Goal: Entertainment & Leisure: Consume media (video, audio)

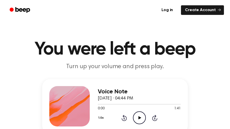
click at [139, 118] on icon at bounding box center [139, 117] width 3 height 3
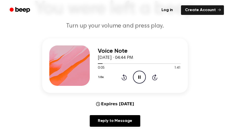
scroll to position [38, 0]
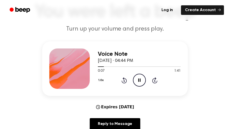
click at [139, 83] on icon "Pause Audio" at bounding box center [139, 80] width 13 height 13
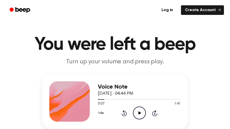
scroll to position [7, 0]
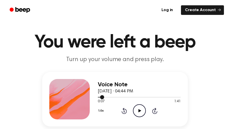
click at [98, 96] on div at bounding box center [139, 97] width 83 height 4
click at [137, 110] on icon "Play Audio" at bounding box center [139, 110] width 13 height 13
click at [137, 110] on icon "Pause Audio" at bounding box center [139, 110] width 13 height 13
click at [138, 108] on icon "Play Audio" at bounding box center [139, 110] width 13 height 13
click at [138, 108] on icon "Pause Audio" at bounding box center [139, 110] width 13 height 13
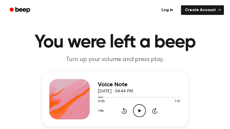
click at [138, 108] on icon "Play Audio" at bounding box center [139, 110] width 13 height 13
click at [138, 108] on icon "Pause Audio" at bounding box center [139, 110] width 13 height 13
click at [138, 108] on icon "Play Audio" at bounding box center [139, 110] width 13 height 13
click at [138, 108] on icon "Pause Audio" at bounding box center [139, 110] width 13 height 13
click at [142, 116] on icon "Play Audio" at bounding box center [139, 110] width 13 height 13
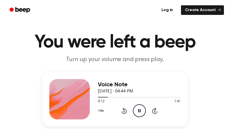
click at [142, 116] on icon "Pause Audio" at bounding box center [139, 110] width 13 height 13
click at [141, 113] on icon "Play Audio" at bounding box center [139, 110] width 13 height 13
click at [142, 113] on icon "Pause Audio" at bounding box center [139, 110] width 13 height 13
click at [142, 113] on icon "Play Audio" at bounding box center [139, 110] width 13 height 13
click at [142, 113] on icon "Pause Audio" at bounding box center [139, 110] width 13 height 13
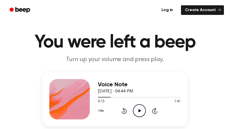
click at [142, 113] on icon "Play Audio" at bounding box center [139, 110] width 13 height 13
click at [138, 110] on icon "Pause Audio" at bounding box center [139, 110] width 13 height 13
click at [138, 110] on icon "Play Audio" at bounding box center [139, 110] width 13 height 13
click at [138, 110] on icon "Pause Audio" at bounding box center [139, 110] width 13 height 13
click at [138, 110] on icon "Play Audio" at bounding box center [139, 110] width 13 height 13
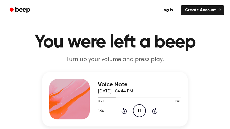
click at [138, 110] on icon "Pause Audio" at bounding box center [139, 110] width 13 height 13
click at [138, 110] on icon "Play Audio" at bounding box center [139, 110] width 13 height 13
click at [138, 110] on icon "Pause Audio" at bounding box center [139, 110] width 13 height 13
click at [138, 110] on icon "Play Audio" at bounding box center [139, 110] width 13 height 13
click at [138, 110] on icon "Pause Audio" at bounding box center [139, 110] width 13 height 13
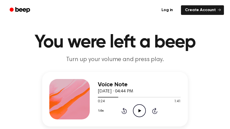
click at [137, 113] on icon "Play Audio" at bounding box center [139, 110] width 13 height 13
click at [139, 110] on icon "Pause Audio" at bounding box center [139, 110] width 13 height 13
click at [140, 110] on icon at bounding box center [139, 110] width 3 height 3
click at [140, 110] on icon "Pause Audio" at bounding box center [139, 110] width 13 height 13
click at [140, 110] on icon at bounding box center [139, 110] width 3 height 3
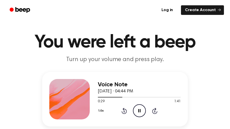
click at [140, 110] on icon "Pause Audio" at bounding box center [139, 110] width 13 height 13
click at [140, 110] on icon at bounding box center [139, 110] width 3 height 3
click at [140, 110] on icon "Pause Audio" at bounding box center [139, 110] width 13 height 13
click at [140, 110] on icon at bounding box center [139, 110] width 3 height 3
click at [140, 110] on icon "Pause Audio" at bounding box center [139, 110] width 13 height 13
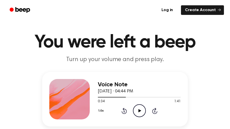
click at [140, 110] on icon at bounding box center [139, 110] width 3 height 3
click at [140, 110] on icon "Pause Audio" at bounding box center [139, 110] width 13 height 13
click at [140, 110] on icon at bounding box center [139, 110] width 3 height 3
click at [140, 110] on icon "Pause Audio" at bounding box center [139, 110] width 13 height 13
click at [140, 110] on icon at bounding box center [139, 110] width 3 height 3
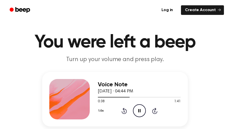
click at [140, 110] on icon "Pause Audio" at bounding box center [139, 110] width 13 height 13
click at [139, 111] on icon at bounding box center [139, 110] width 3 height 3
click at [139, 111] on icon "Pause Audio" at bounding box center [139, 110] width 13 height 13
click at [139, 111] on icon at bounding box center [139, 110] width 3 height 3
click at [139, 111] on icon "Pause Audio" at bounding box center [139, 110] width 13 height 13
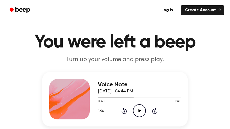
click at [139, 111] on icon at bounding box center [139, 110] width 3 height 3
click at [139, 111] on icon "Pause Audio" at bounding box center [139, 110] width 13 height 13
click at [139, 111] on icon at bounding box center [139, 110] width 3 height 3
click at [139, 111] on icon "Pause Audio" at bounding box center [139, 110] width 13 height 13
click at [139, 111] on icon at bounding box center [139, 110] width 3 height 3
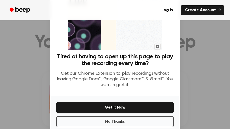
scroll to position [46, 0]
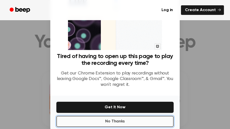
click at [135, 121] on button "No Thanks" at bounding box center [114, 121] width 117 height 11
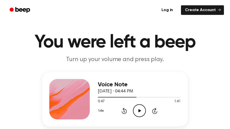
click at [140, 115] on icon "Play Audio" at bounding box center [139, 110] width 13 height 13
click at [140, 115] on icon "Pause Audio" at bounding box center [139, 110] width 13 height 13
click at [140, 115] on icon "Play Audio" at bounding box center [139, 110] width 13 height 13
click at [140, 115] on icon "Pause Audio" at bounding box center [139, 110] width 13 height 13
click at [117, 127] on div "Voice Note [DATE] · 04:44 PM 0:51 1:41 Your browser does not support the [objec…" at bounding box center [115, 118] width 218 height 93
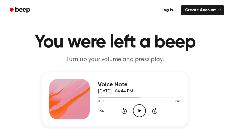
click at [142, 113] on icon "Play Audio" at bounding box center [139, 110] width 13 height 13
click at [142, 113] on icon "Pause Audio" at bounding box center [139, 110] width 13 height 13
click at [142, 113] on icon "Play Audio" at bounding box center [139, 110] width 13 height 13
click at [137, 113] on icon "Pause Audio" at bounding box center [139, 110] width 13 height 13
click at [137, 113] on icon "Play Audio" at bounding box center [139, 110] width 13 height 13
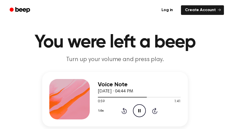
click at [137, 113] on icon "Pause Audio" at bounding box center [139, 110] width 13 height 13
click at [137, 113] on icon "Play Audio" at bounding box center [139, 110] width 13 height 13
click at [137, 113] on icon "Pause Audio" at bounding box center [139, 110] width 13 height 13
click at [137, 113] on icon "Play Audio" at bounding box center [139, 110] width 13 height 13
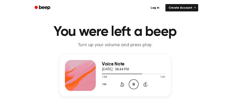
scroll to position [8, 0]
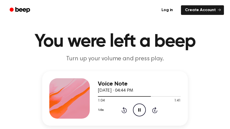
click at [137, 113] on icon "Pause Audio" at bounding box center [139, 110] width 13 height 13
click at [142, 106] on icon "Play Audio" at bounding box center [139, 110] width 13 height 13
click at [142, 106] on icon "Pause Audio" at bounding box center [139, 110] width 13 height 13
click at [142, 106] on icon "Play Audio" at bounding box center [139, 110] width 13 height 13
click at [142, 106] on icon "Pause Audio" at bounding box center [139, 110] width 13 height 13
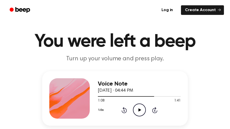
click at [142, 106] on icon "Play Audio" at bounding box center [139, 110] width 13 height 13
click at [142, 106] on icon "Pause Audio" at bounding box center [139, 110] width 13 height 13
click at [142, 106] on icon "Play Audio" at bounding box center [139, 110] width 13 height 13
click at [142, 106] on icon "Pause Audio" at bounding box center [139, 110] width 13 height 13
click at [142, 106] on icon "Play Audio" at bounding box center [139, 110] width 13 height 13
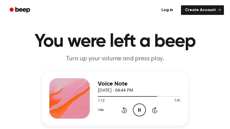
click at [142, 106] on icon "Pause Audio" at bounding box center [139, 110] width 13 height 13
click at [142, 106] on icon "Play Audio" at bounding box center [139, 110] width 13 height 13
click at [142, 106] on icon "Pause Audio" at bounding box center [139, 110] width 13 height 13
click at [141, 109] on icon "Play Audio" at bounding box center [139, 110] width 13 height 13
click at [141, 109] on icon "Pause Audio" at bounding box center [139, 110] width 13 height 13
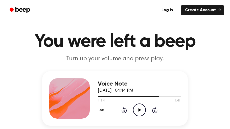
click at [124, 112] on icon "Rewind 5 seconds" at bounding box center [124, 110] width 6 height 7
click at [137, 112] on icon "Play Audio" at bounding box center [139, 110] width 13 height 13
click at [137, 112] on icon "Pause Audio" at bounding box center [139, 110] width 13 height 13
click at [137, 112] on icon "Play Audio" at bounding box center [139, 110] width 13 height 13
click at [137, 112] on icon "Pause Audio" at bounding box center [139, 110] width 13 height 13
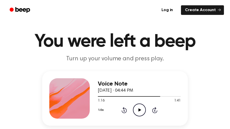
click at [137, 112] on icon "Play Audio" at bounding box center [139, 110] width 13 height 13
click at [137, 112] on icon "Pause Audio" at bounding box center [139, 110] width 13 height 13
click at [137, 112] on icon "Play Audio" at bounding box center [139, 110] width 13 height 13
click at [137, 112] on icon "Pause Audio" at bounding box center [139, 110] width 13 height 13
click at [137, 112] on icon "Play Audio" at bounding box center [139, 110] width 13 height 13
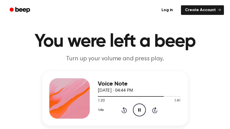
click at [137, 112] on icon "Pause Audio" at bounding box center [139, 110] width 13 height 13
click at [137, 112] on icon "Play Audio" at bounding box center [139, 110] width 13 height 13
click at [137, 112] on icon "Pause Audio" at bounding box center [139, 110] width 13 height 13
click at [137, 112] on icon "Play Audio" at bounding box center [139, 110] width 13 height 13
click at [137, 112] on icon "Pause Audio" at bounding box center [139, 110] width 13 height 13
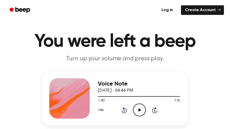
click at [137, 112] on icon "Play Audio" at bounding box center [139, 110] width 13 height 13
drag, startPoint x: 137, startPoint y: 112, endPoint x: 140, endPoint y: 112, distance: 3.3
click at [140, 112] on icon "Play Audio" at bounding box center [139, 110] width 13 height 13
click at [140, 112] on icon "Pause Audio" at bounding box center [139, 110] width 13 height 13
